Goal: Information Seeking & Learning: Find specific fact

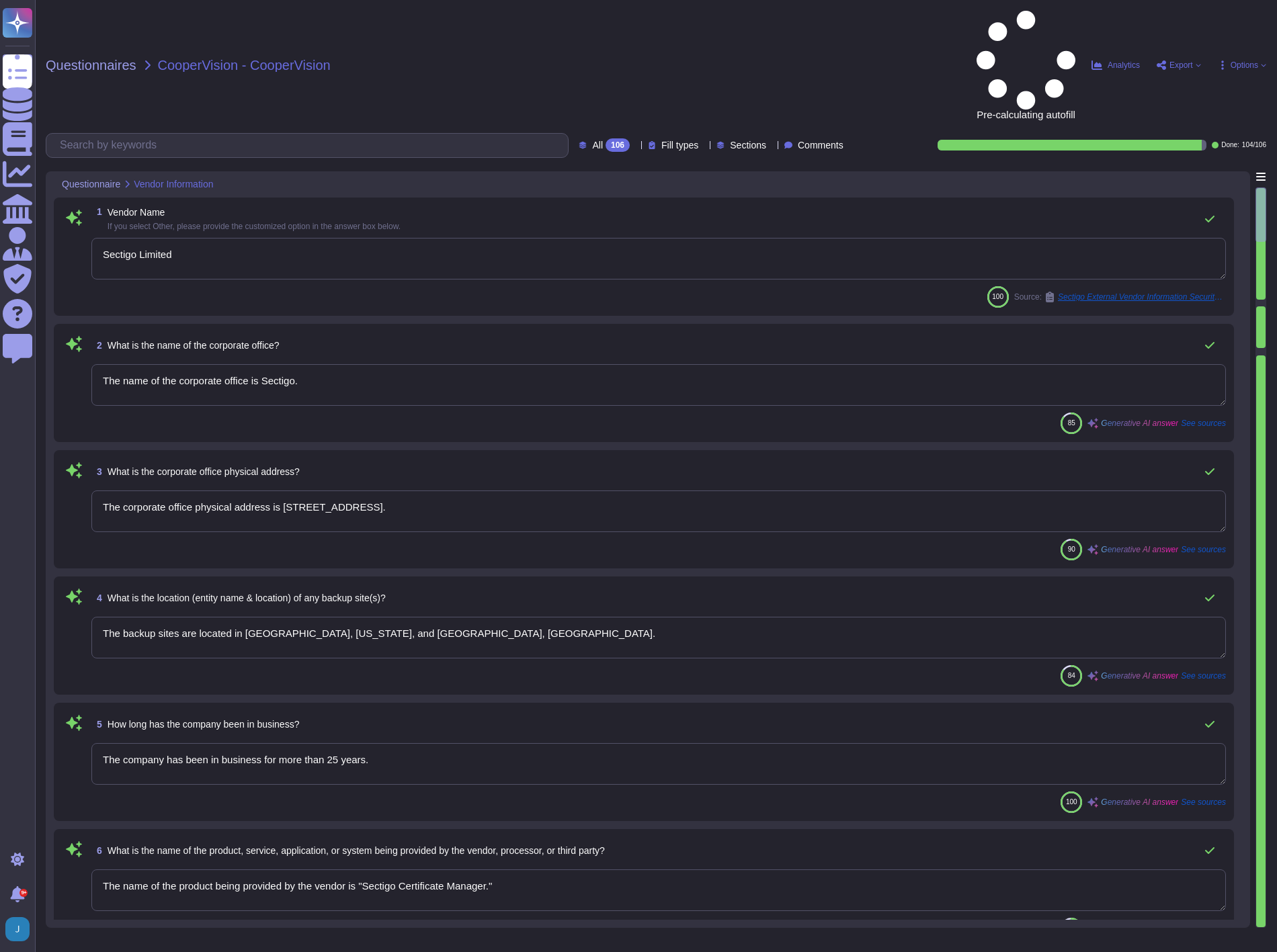
type textarea "Sectigo Limited"
type textarea "The name of the corporate office is Sectigo."
type textarea "The corporate office physical address is [STREET_ADDRESS]."
type textarea "The backup sites are located in [GEOGRAPHIC_DATA], [US_STATE], and [GEOGRAPHIC_…"
type textarea "The company has been in business for more than 25 years."
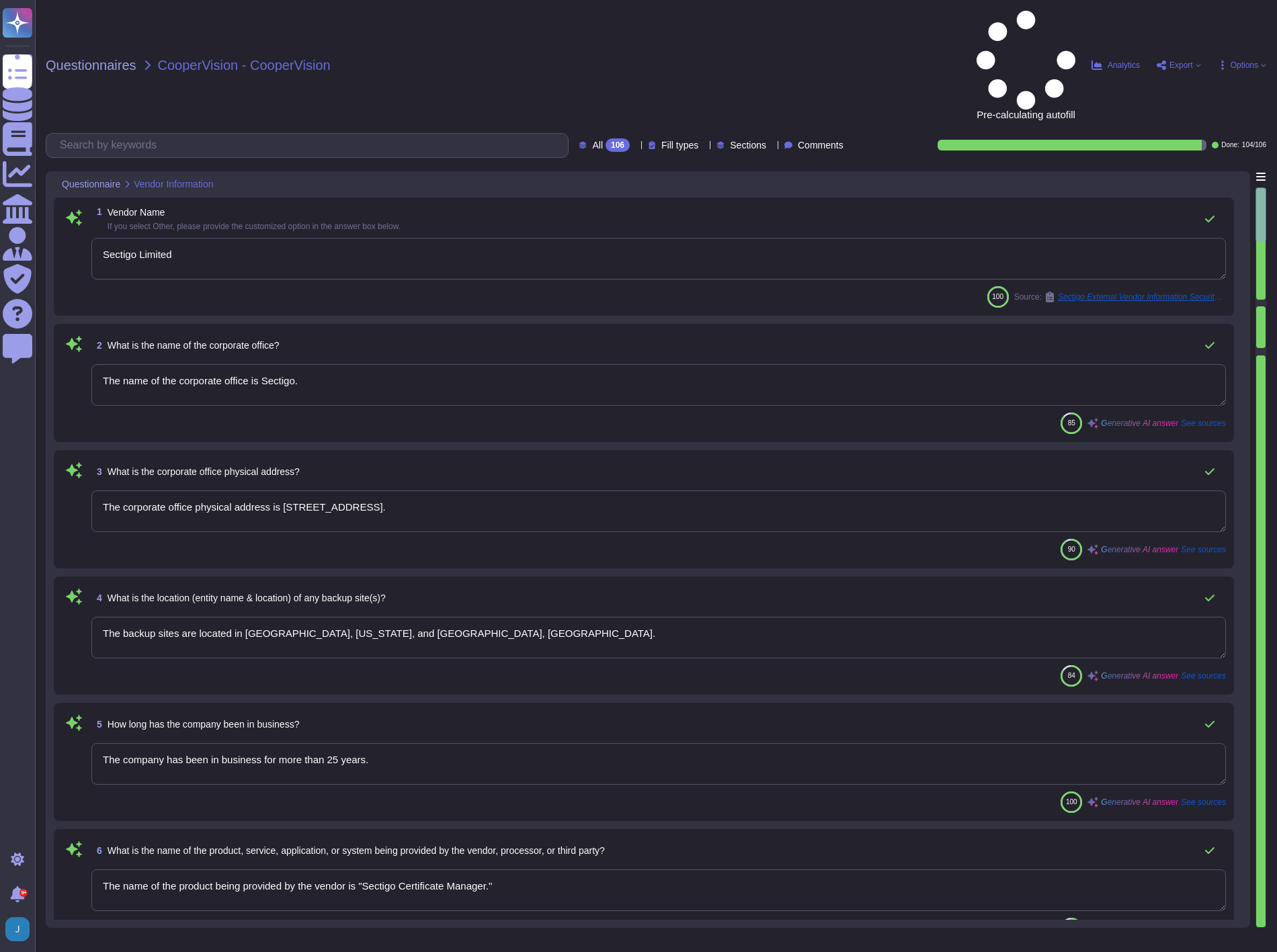
type textarea "The name of the product being provided by the vendor is "Sectigo Certificate Ma…"
type textarea "<p>Sectigo Certificate Manager. Digital certificates.</p>"
type textarea "Sectigo offers a comprehensive range of digital identity solutions and certific…"
type textarea "The important publicly facing URLs in scope for the assessment include [DOMAIN_…"
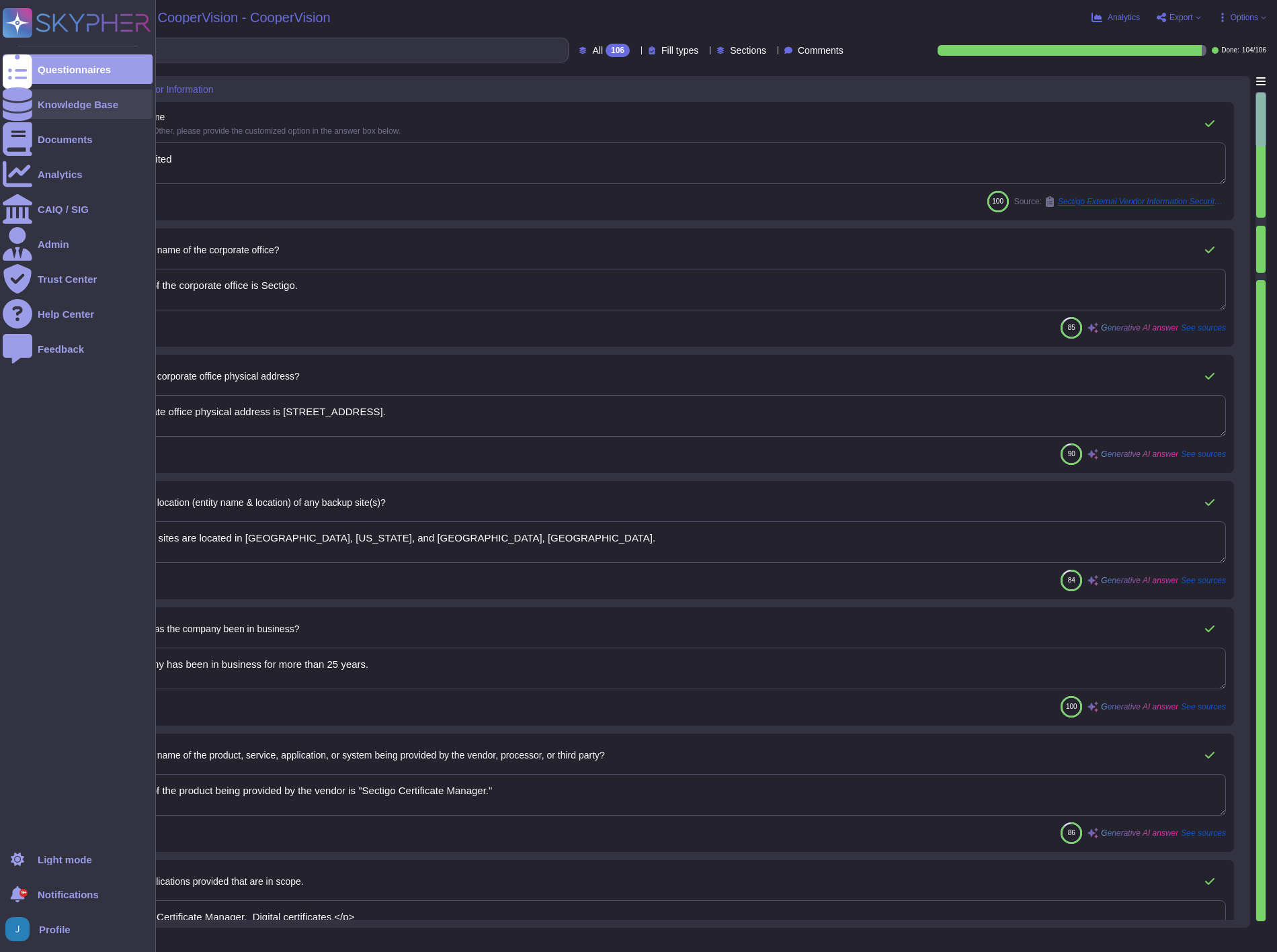
click at [52, 106] on div "Knowledge Base" at bounding box center [77, 104] width 80 height 10
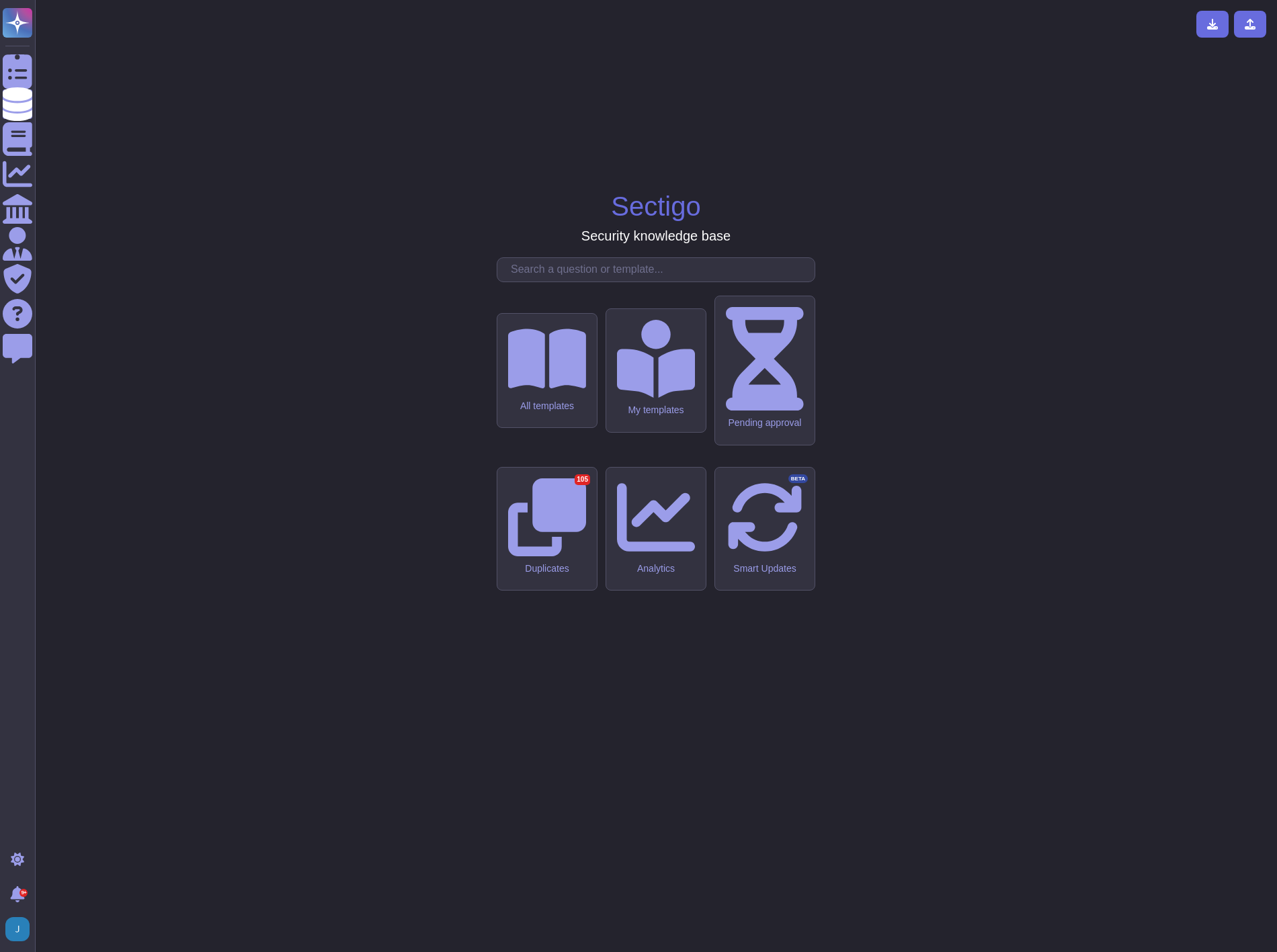
click at [575, 281] on input "text" at bounding box center [659, 270] width 310 height 24
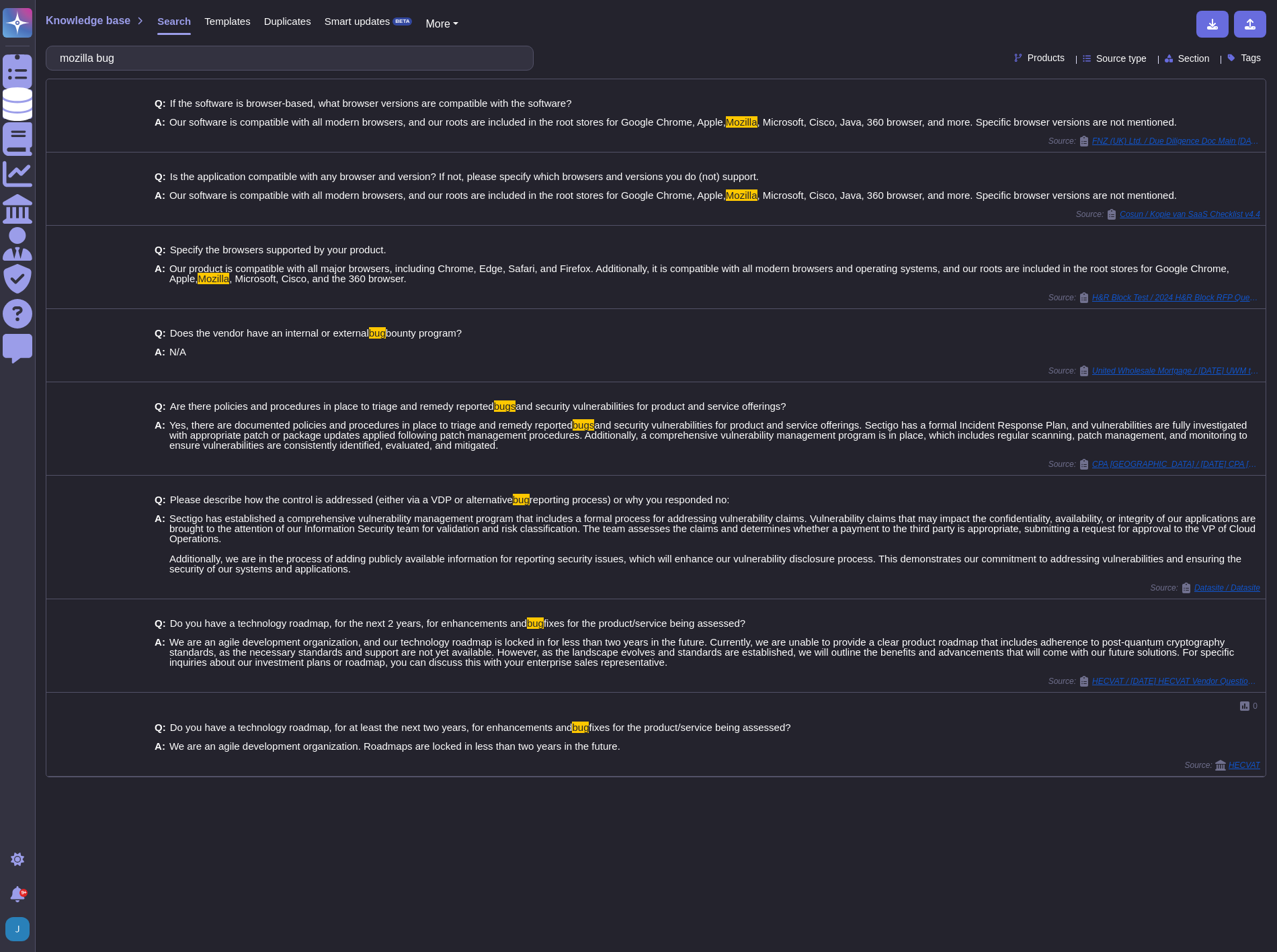
drag, startPoint x: 237, startPoint y: 54, endPoint x: -4, endPoint y: 31, distance: 242.1
click at [0, 31] on html "Questionnaires Knowledge Base Documents Analytics CAIQ / SIG Admin Trust Center…" at bounding box center [638, 476] width 1277 height 952
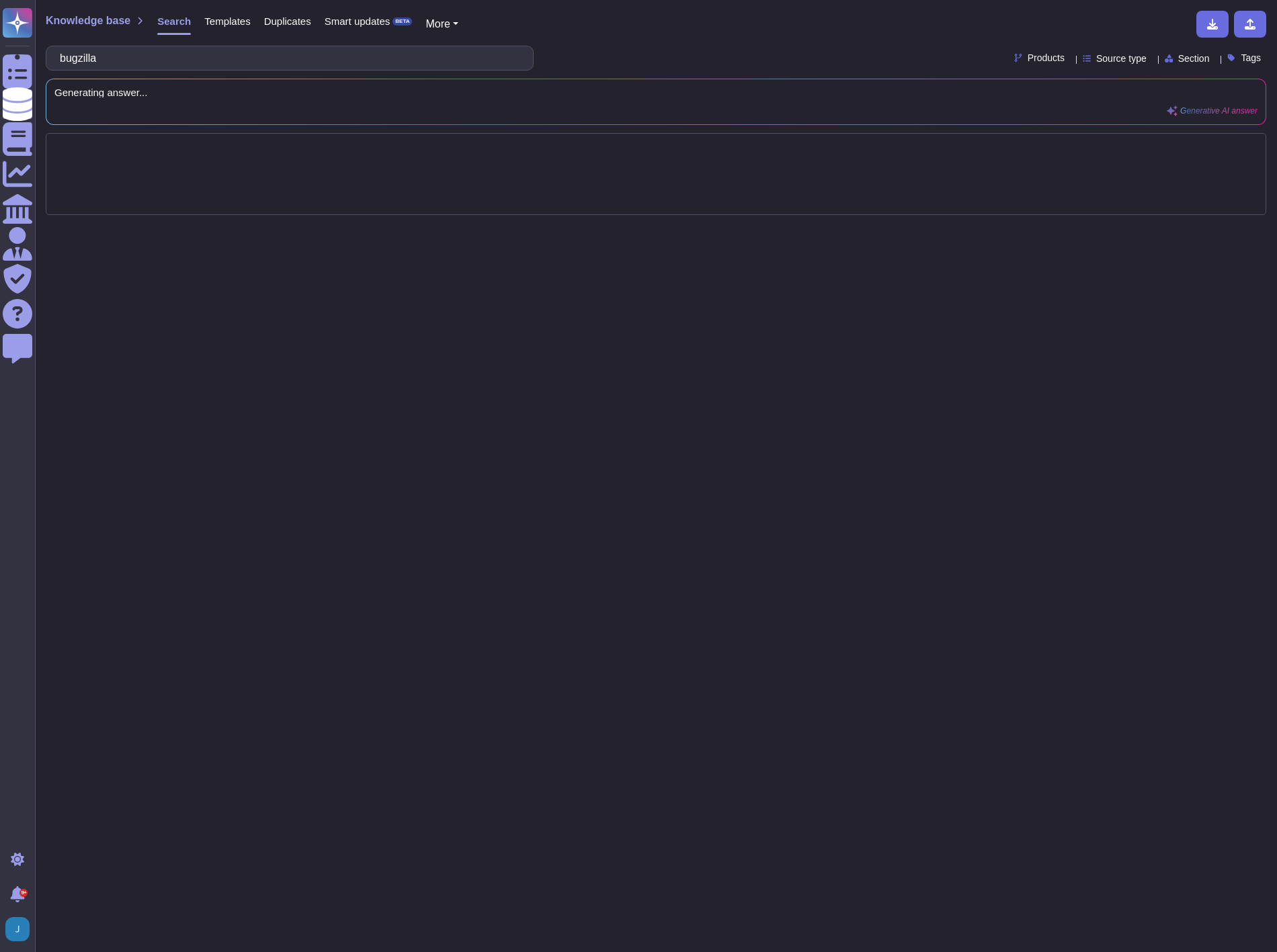
type input "bugzilla"
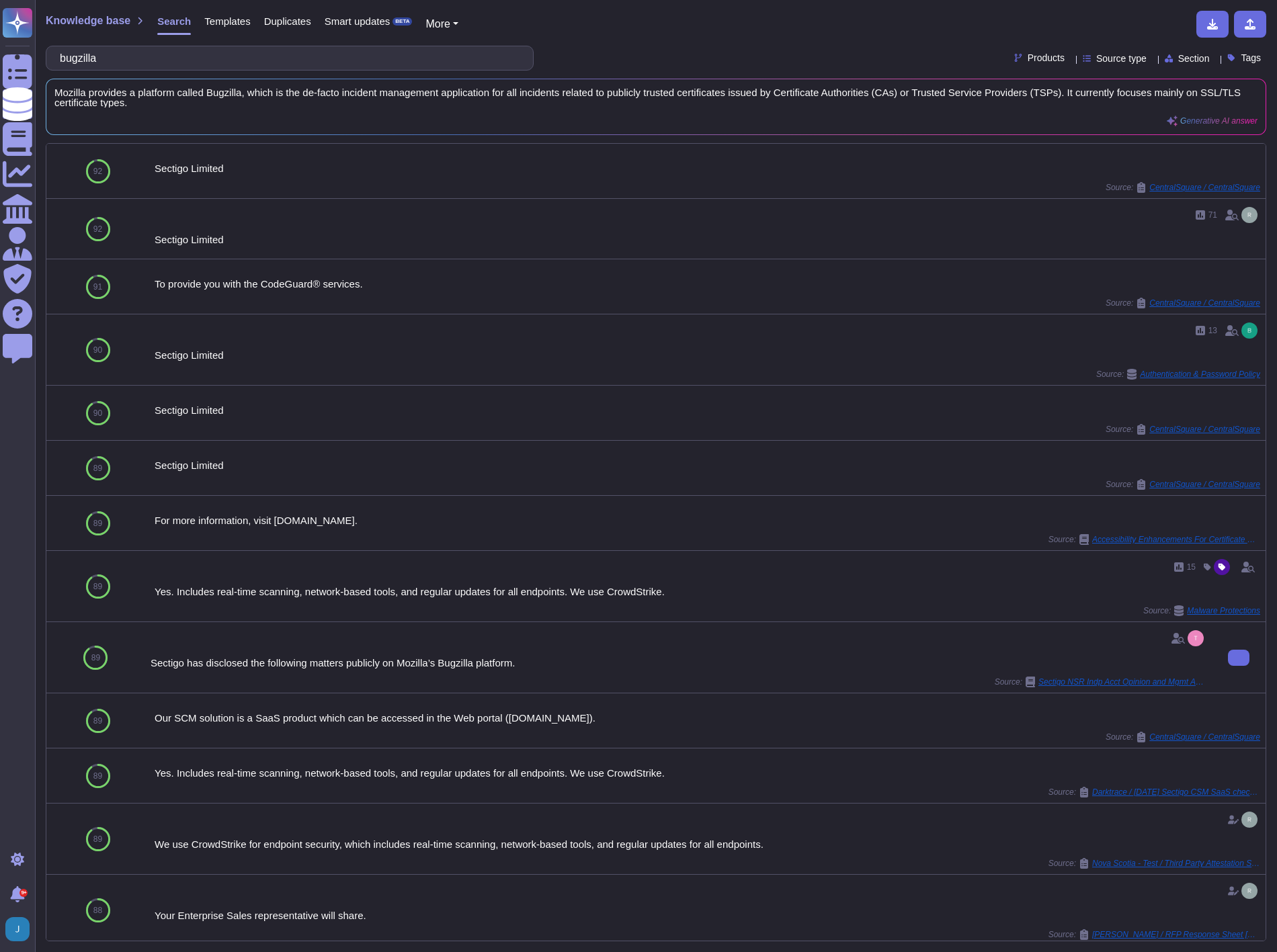
click at [425, 659] on div "Sectigo has disclosed the following matters publicly on Mozilla’s Bugzilla plat…" at bounding box center [679, 663] width 1056 height 10
click at [1097, 686] on span "Sectigo NSR Indp Acct Opinion and Mgmt Assertion [DATE] - FINAL.pdf" at bounding box center [1122, 683] width 168 height 8
